Goal: Information Seeking & Learning: Learn about a topic

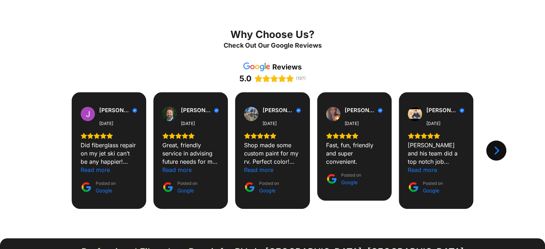
scroll to position [656, 0]
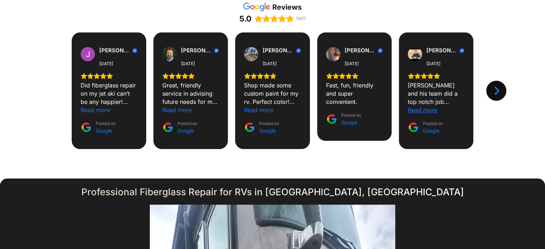
click at [430, 106] on div "Read more" at bounding box center [421, 110] width 29 height 8
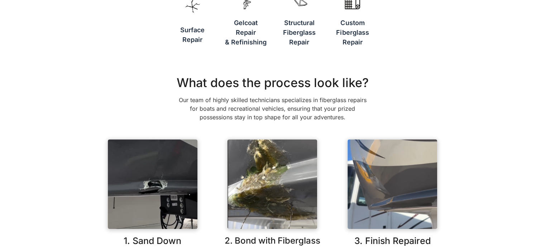
scroll to position [0, 0]
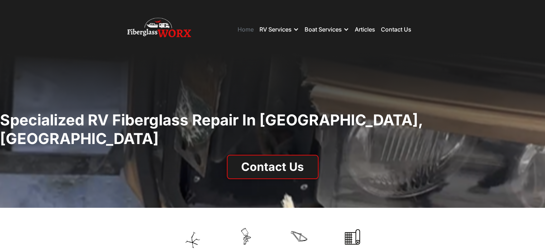
click at [243, 27] on link "Home" at bounding box center [245, 29] width 16 height 7
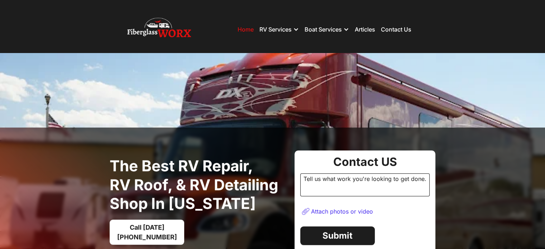
scroll to position [59, 0]
